Goal: Navigation & Orientation: Find specific page/section

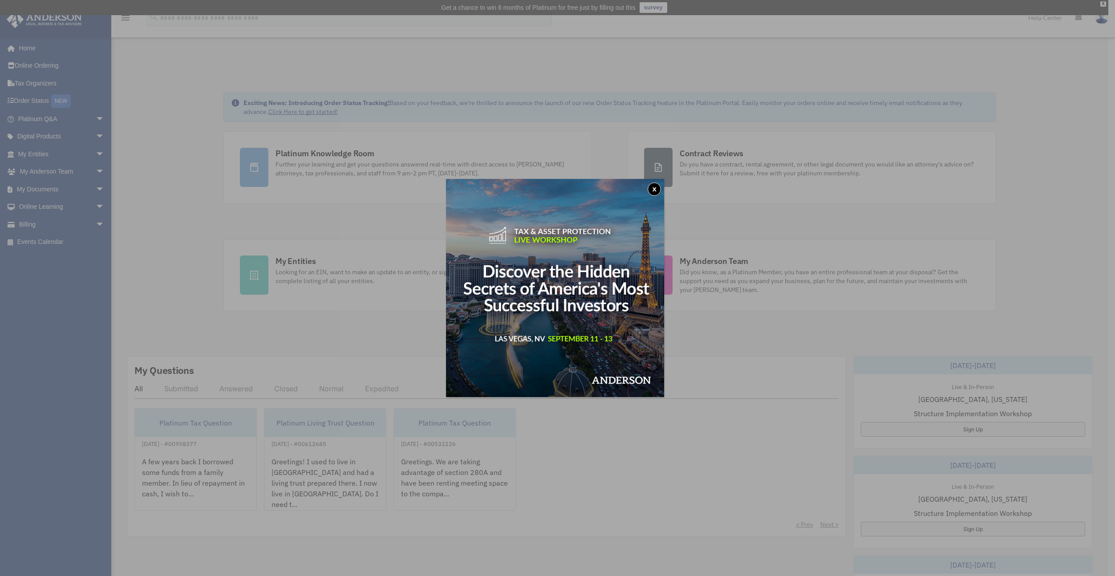
click at [656, 185] on button "x" at bounding box center [654, 189] width 13 height 13
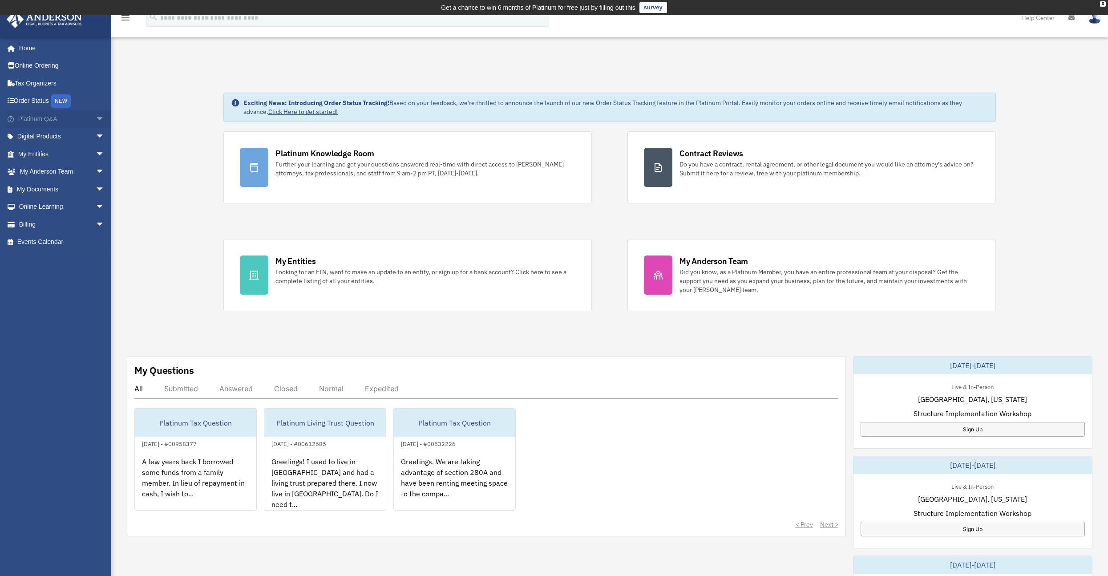
click at [96, 114] on span "arrow_drop_down" at bounding box center [105, 119] width 18 height 18
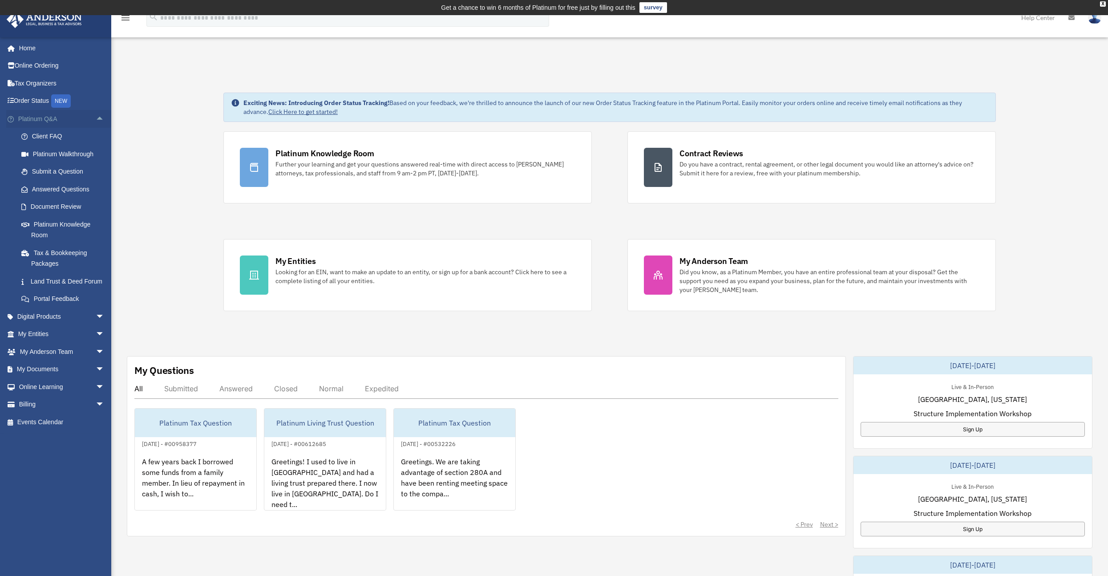
click at [96, 118] on span "arrow_drop_up" at bounding box center [105, 119] width 18 height 18
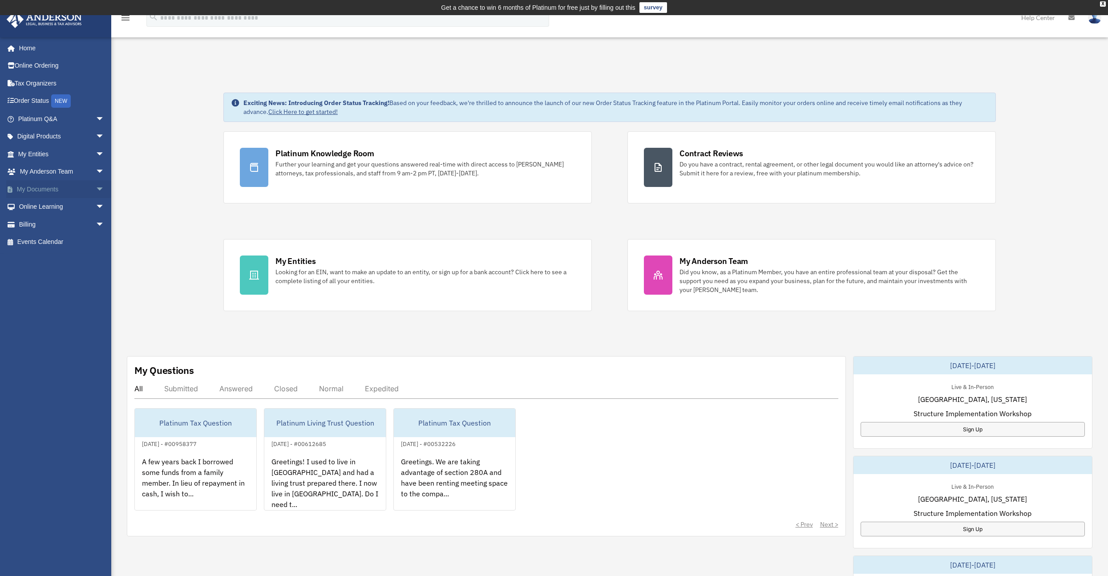
click at [83, 187] on link "My Documents arrow_drop_down" at bounding box center [62, 189] width 112 height 18
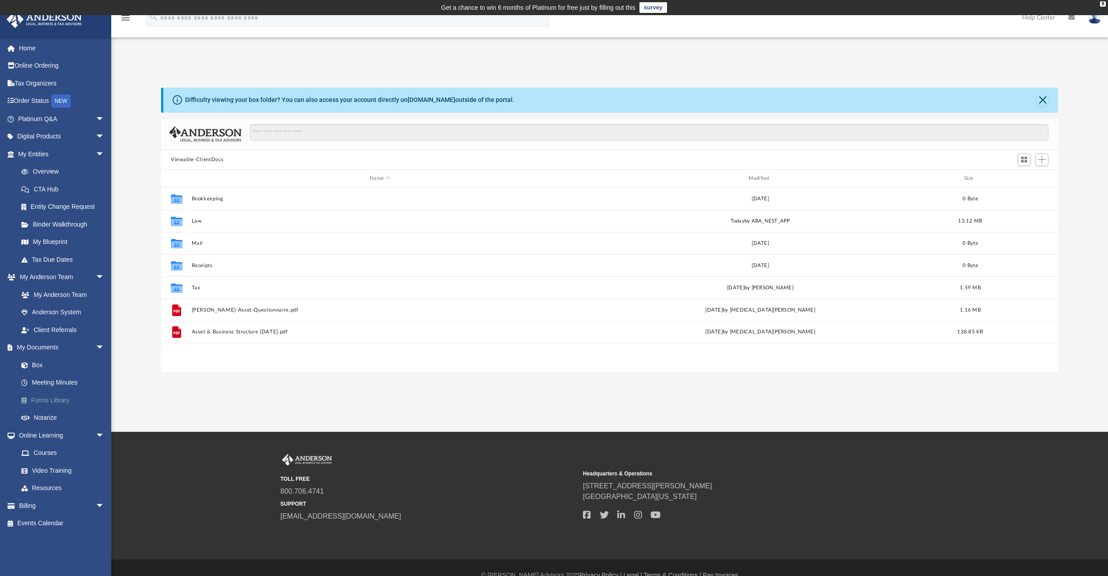
scroll to position [195, 891]
click at [67, 398] on link "Forms Library" at bounding box center [64, 400] width 105 height 18
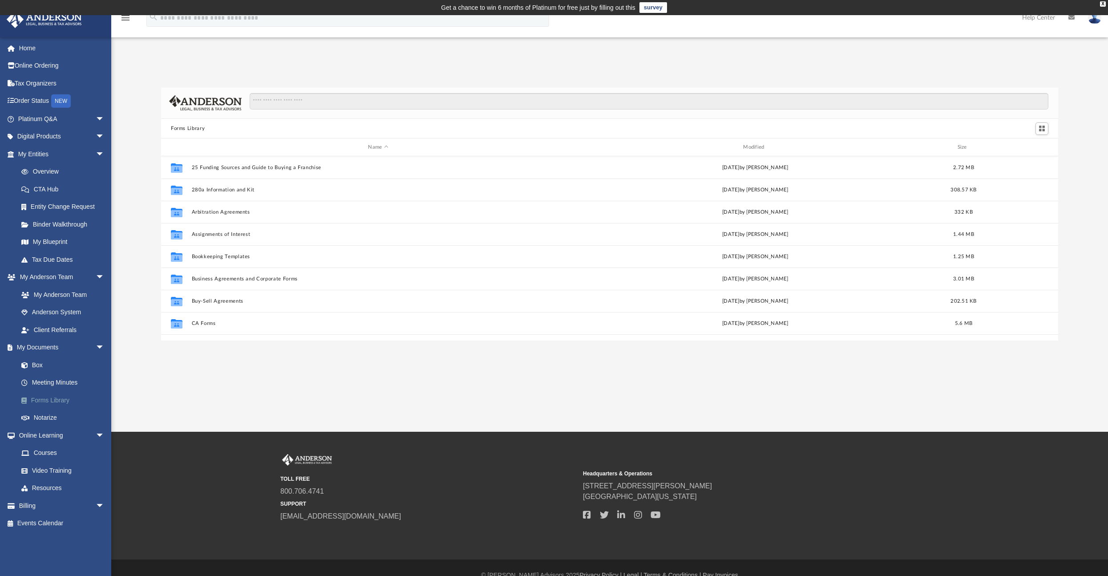
scroll to position [195, 891]
click at [58, 377] on link "Meeting Minutes" at bounding box center [64, 383] width 105 height 18
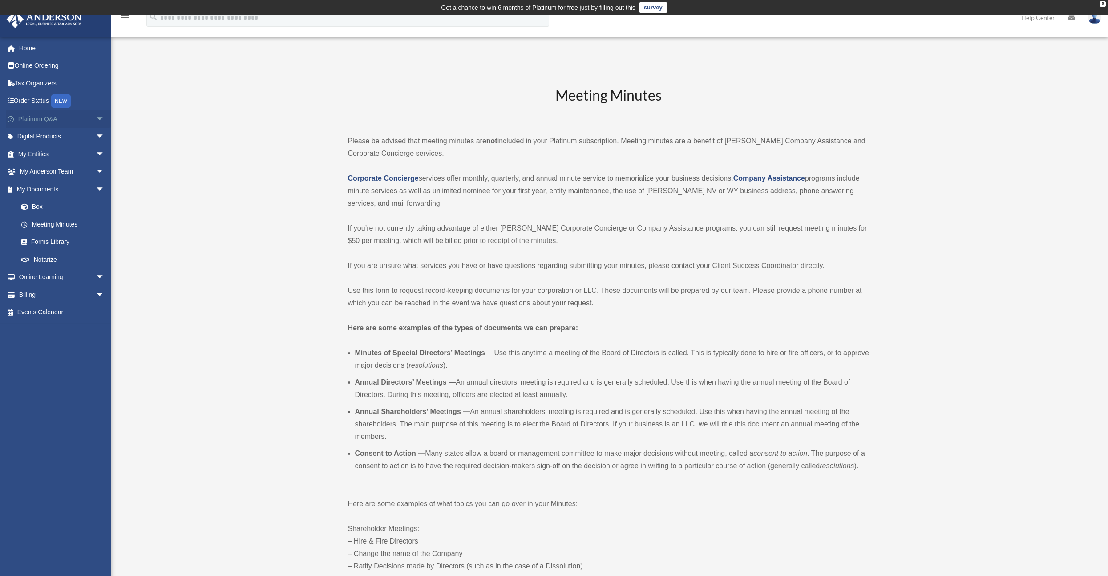
click at [96, 119] on span "arrow_drop_down" at bounding box center [105, 119] width 18 height 18
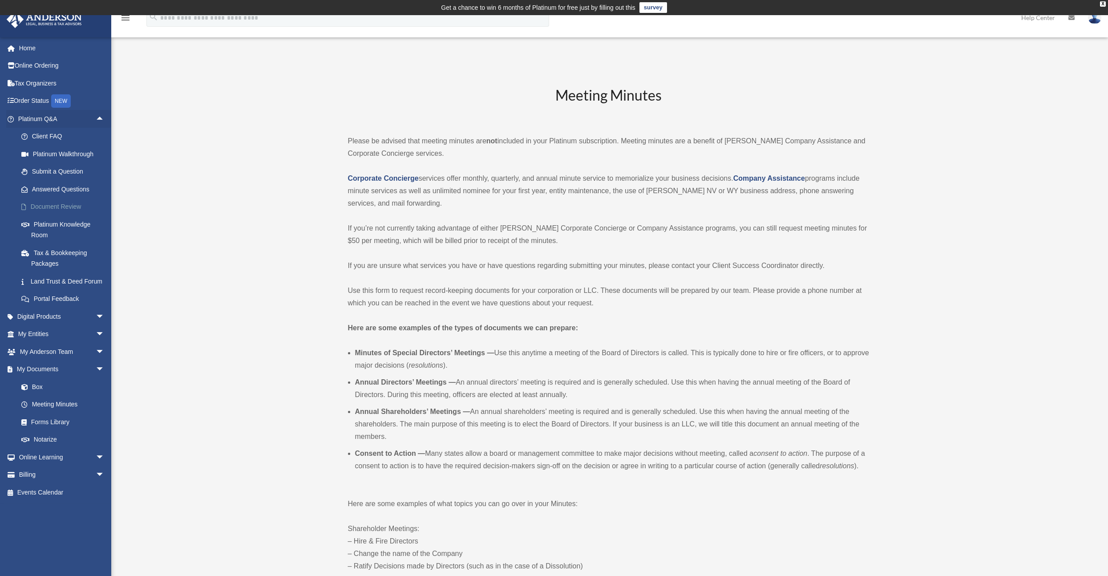
click at [70, 208] on link "Document Review" at bounding box center [64, 207] width 105 height 18
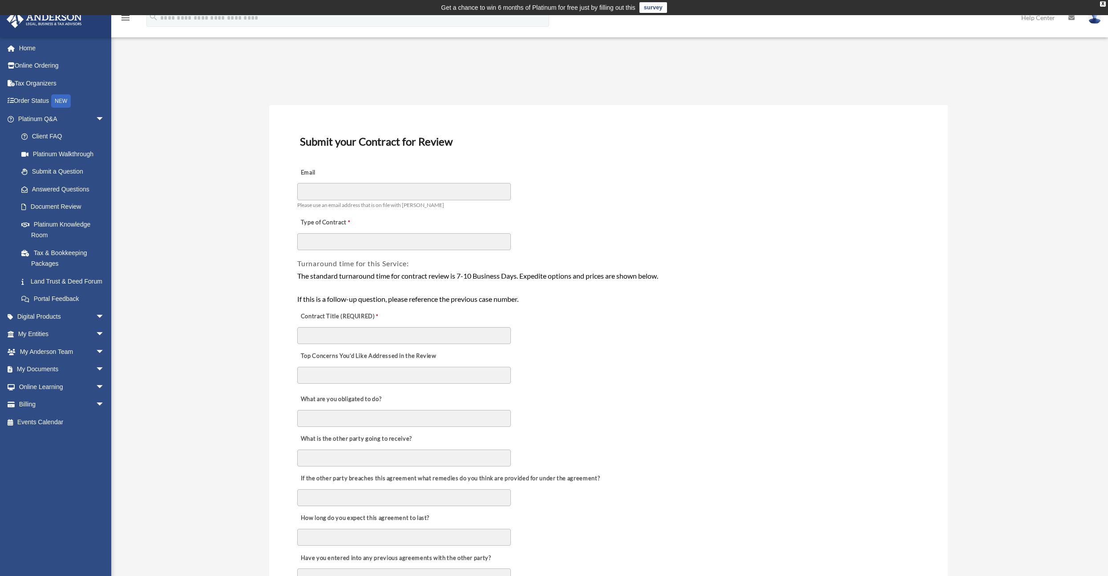
click at [761, 367] on div "Top Concerns You’d Like Addressed in the Review" at bounding box center [608, 366] width 625 height 43
click at [81, 155] on link "Platinum Walkthrough" at bounding box center [64, 154] width 105 height 18
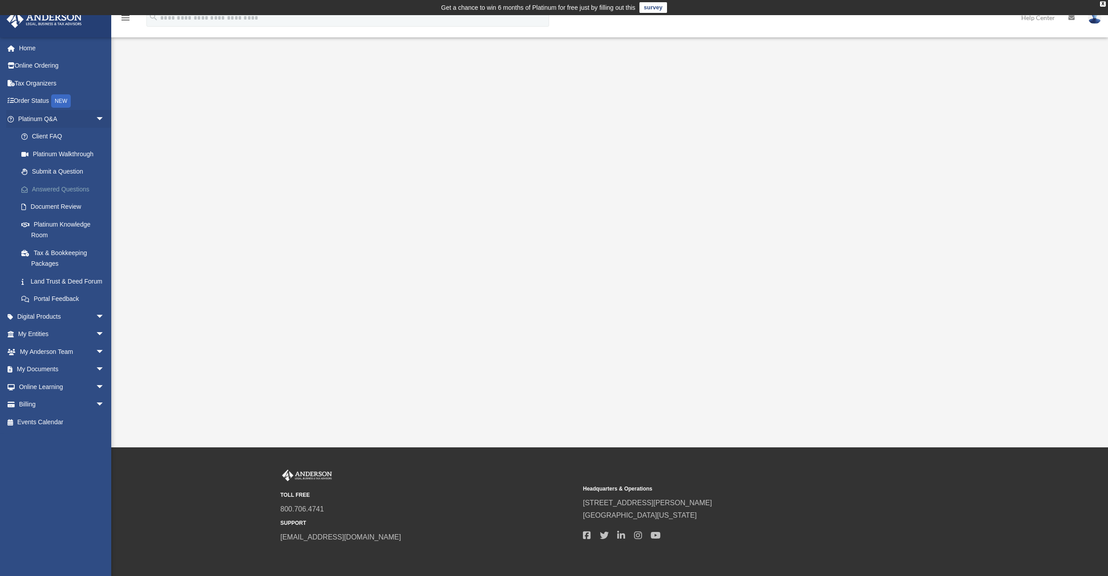
click at [78, 189] on link "Answered Questions" at bounding box center [64, 189] width 105 height 18
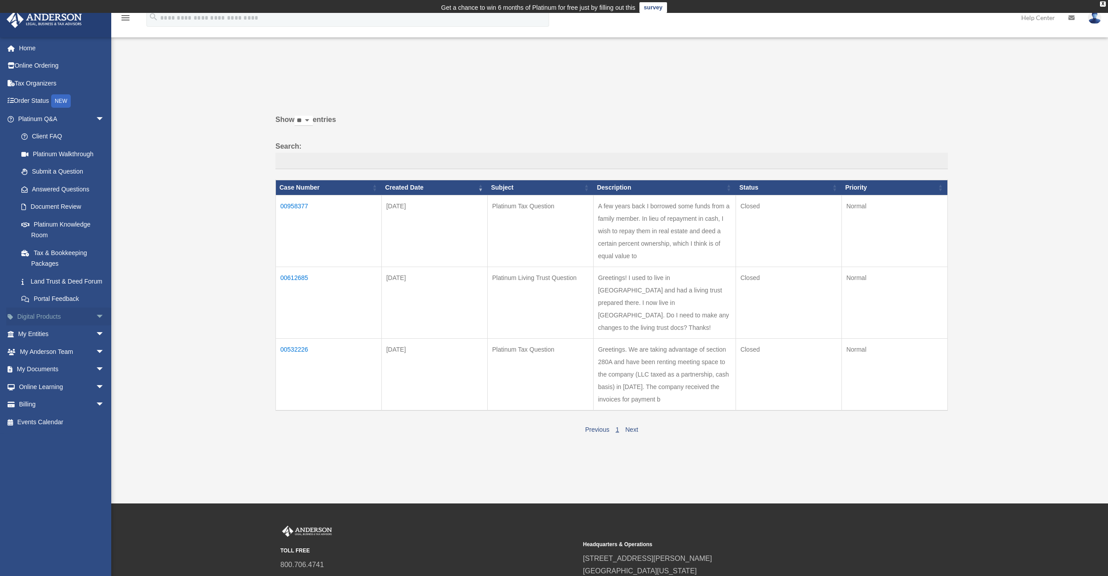
click at [57, 325] on link "Digital Products arrow_drop_down" at bounding box center [62, 317] width 112 height 18
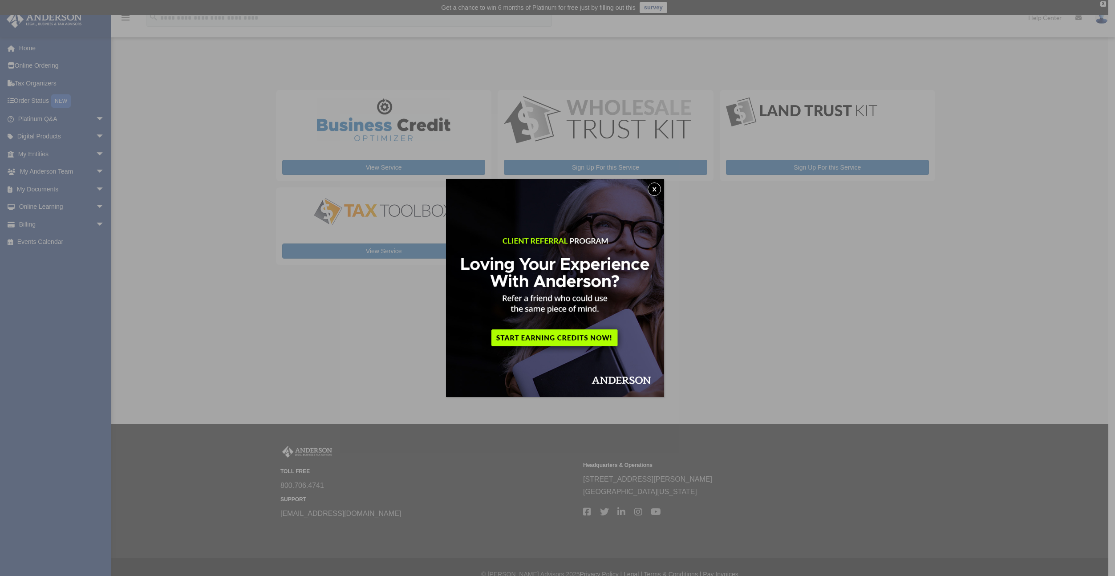
click at [657, 188] on button "x" at bounding box center [654, 189] width 13 height 13
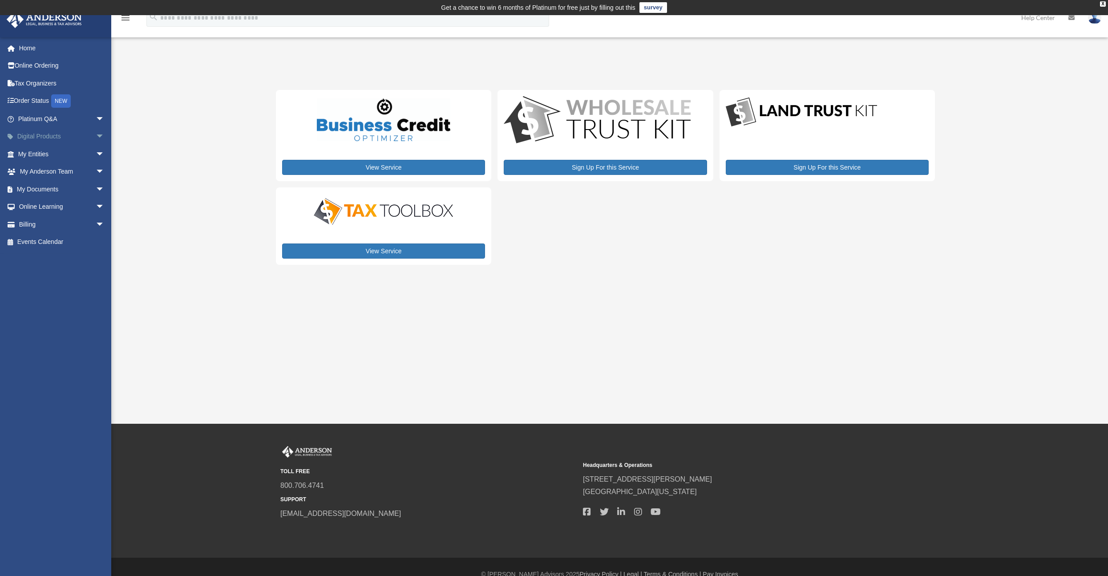
click at [96, 135] on span "arrow_drop_down" at bounding box center [105, 137] width 18 height 18
click at [73, 195] on div "Virtual Bookkeeping" at bounding box center [69, 189] width 76 height 11
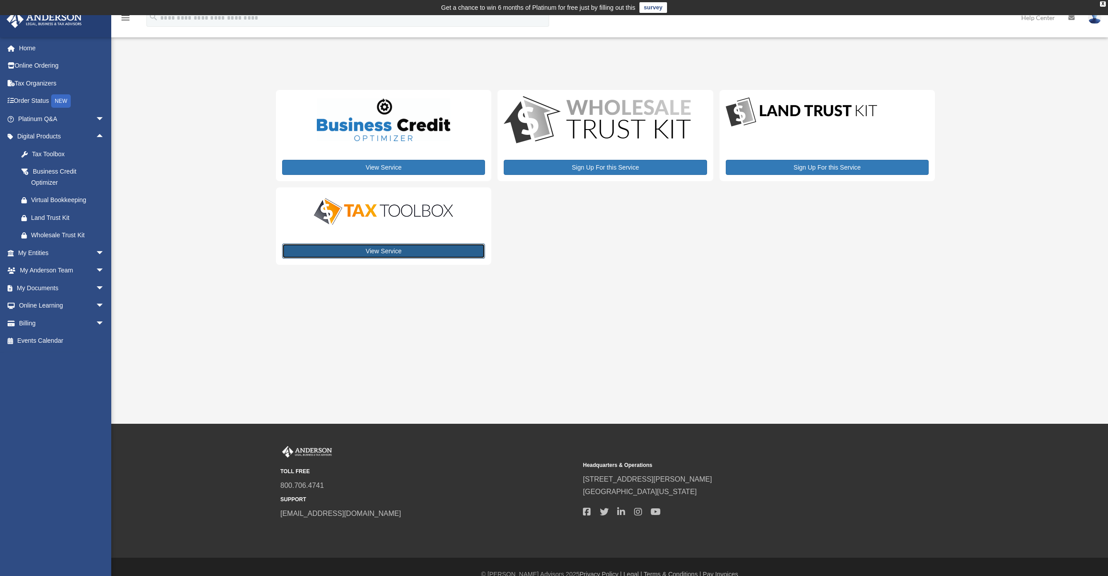
click at [375, 255] on link "View Service" at bounding box center [383, 250] width 203 height 15
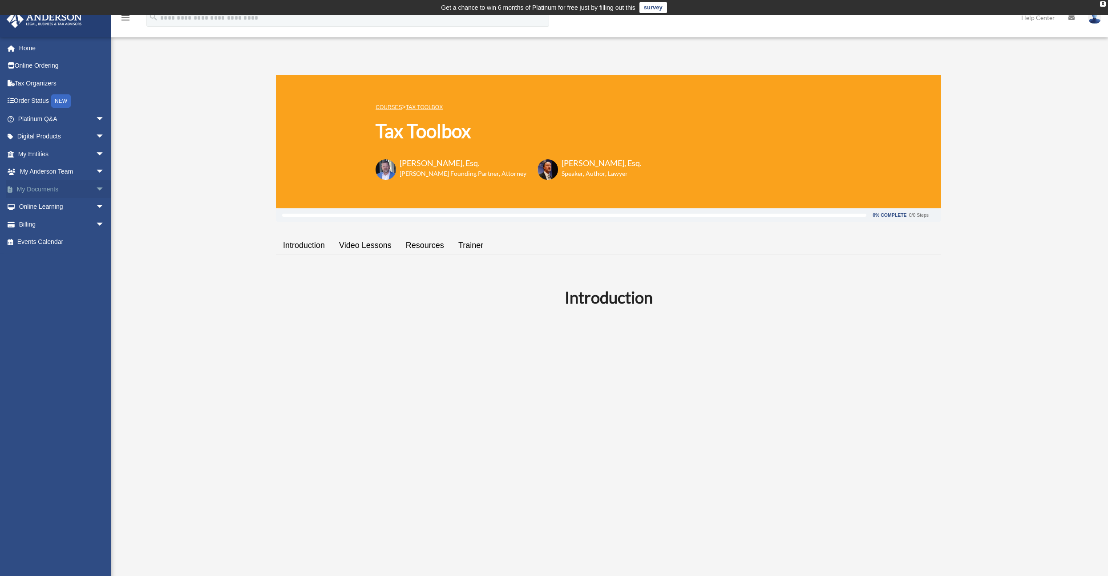
click at [77, 186] on link "My Documents arrow_drop_down" at bounding box center [62, 189] width 112 height 18
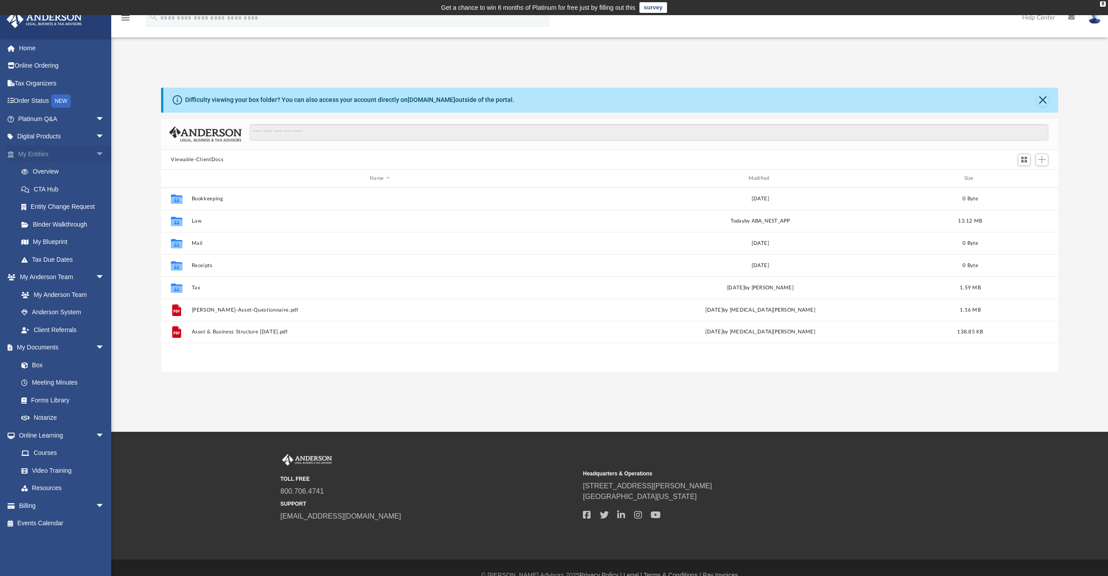
scroll to position [195, 891]
click at [53, 243] on link "My Blueprint" at bounding box center [64, 242] width 105 height 18
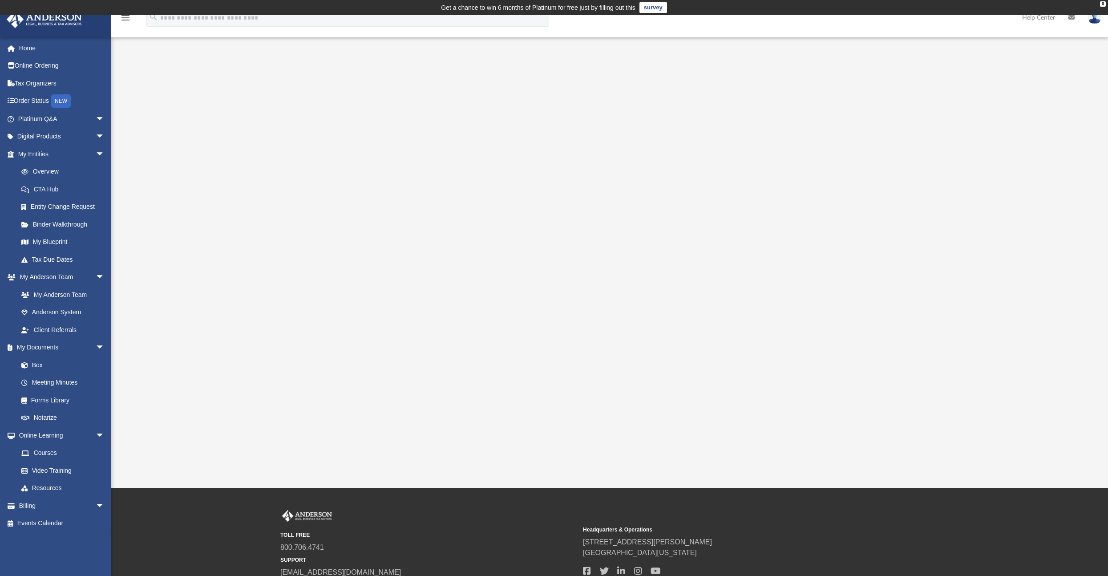
click at [972, 179] on div at bounding box center [609, 266] width 897 height 356
click at [214, 151] on div at bounding box center [609, 266] width 897 height 356
click at [65, 187] on link "CTA Hub" at bounding box center [64, 189] width 105 height 18
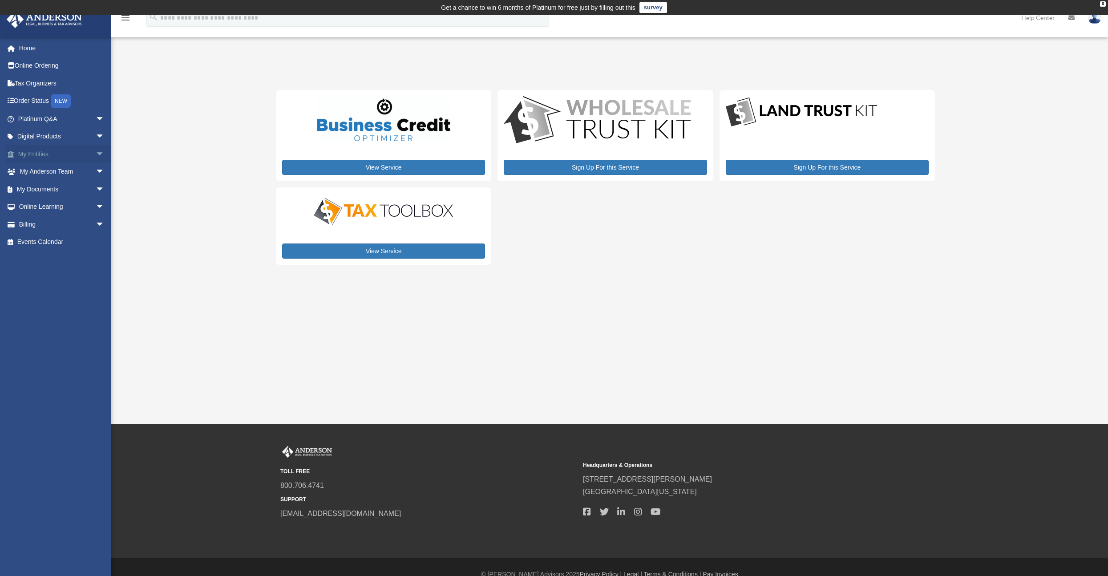
click at [85, 152] on link "My Entities arrow_drop_down" at bounding box center [62, 154] width 112 height 18
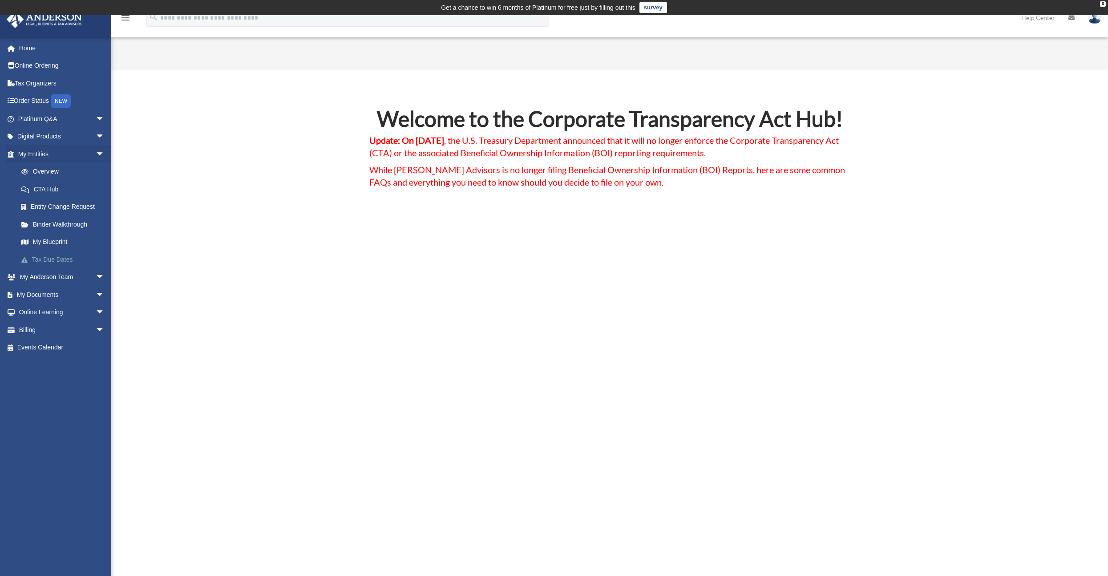
click at [49, 261] on link "Tax Due Dates" at bounding box center [64, 260] width 105 height 18
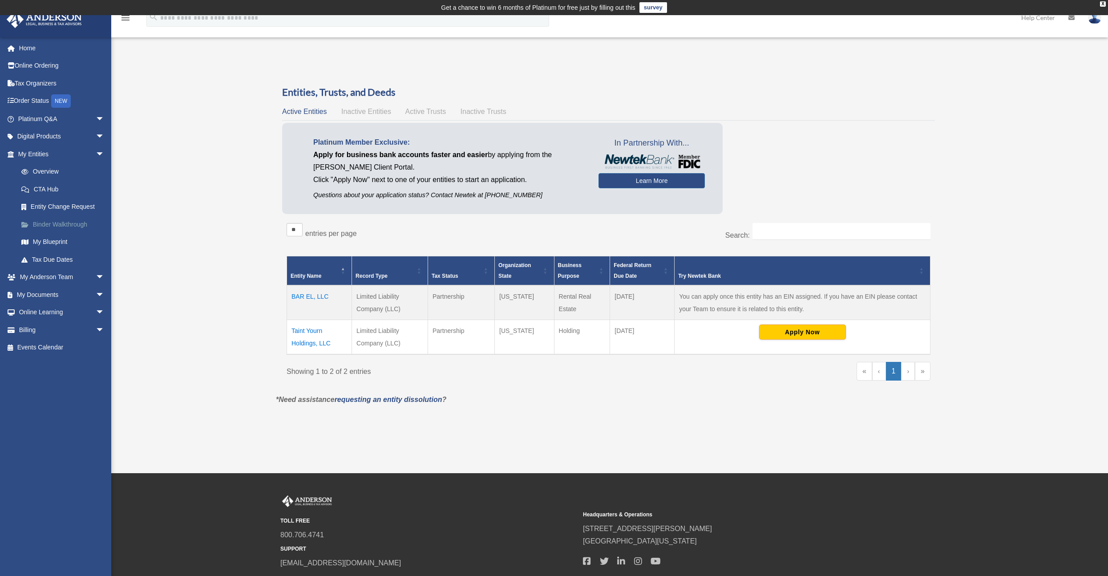
click at [59, 222] on link "Binder Walkthrough" at bounding box center [64, 224] width 105 height 18
